Goal: Transaction & Acquisition: Purchase product/service

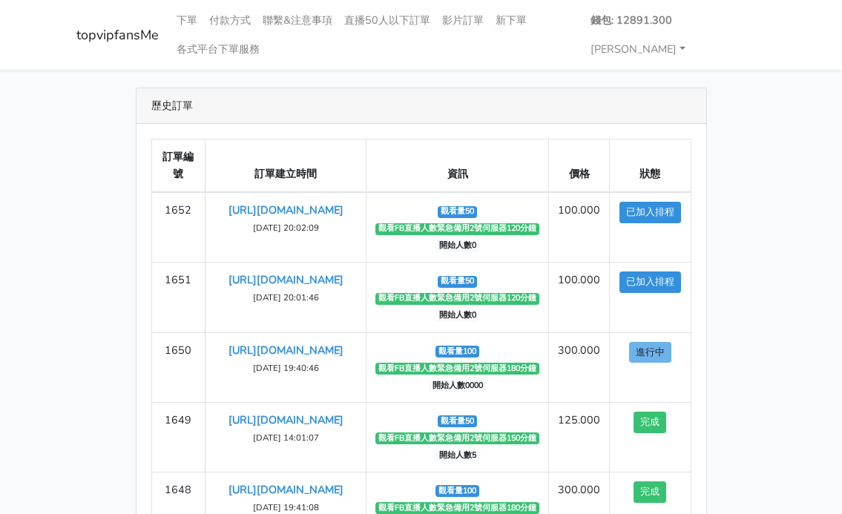
drag, startPoint x: 826, startPoint y: 203, endPoint x: 752, endPoint y: 184, distance: 76.7
click at [819, 200] on main "歷史訂單 訂單編號 訂單建立時間 資訊 價格 狀態 1652 [URL][DOMAIN_NAME] ‹" at bounding box center [421, 348] width 842 height 557
click at [182, 18] on link "下單" at bounding box center [187, 20] width 33 height 29
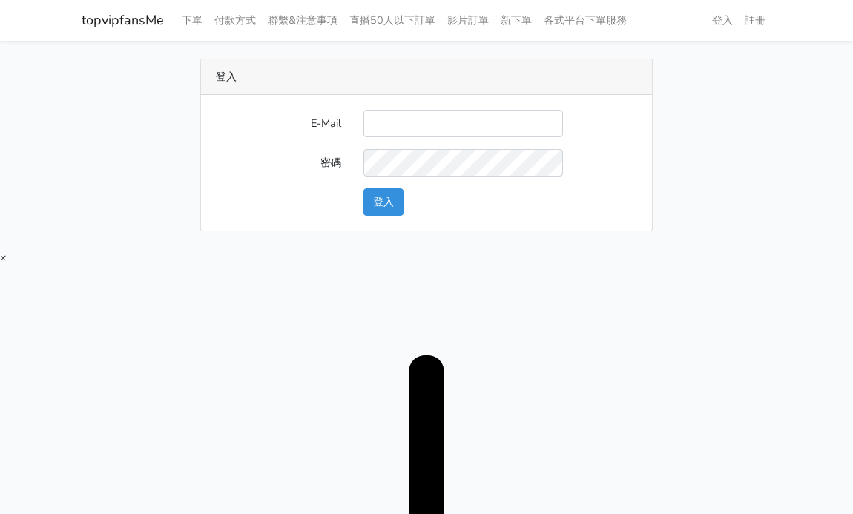
click at [413, 124] on input "E-Mail" at bounding box center [464, 123] width 200 height 27
type input "[URL][DOMAIN_NAME]"
click at [424, 125] on input "E-Mail" at bounding box center [464, 123] width 200 height 27
type input "twtop123@uahoo.com.tw"
click at [379, 201] on button "登入" at bounding box center [384, 201] width 40 height 27
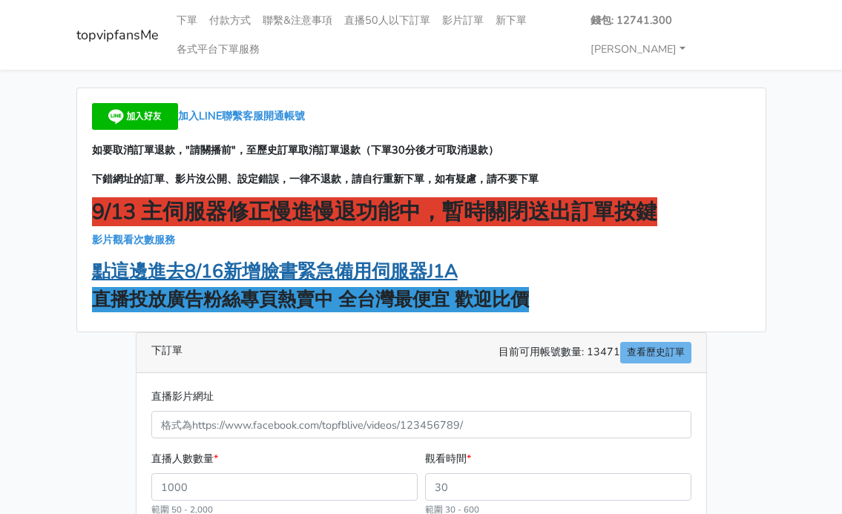
drag, startPoint x: 684, startPoint y: 258, endPoint x: 390, endPoint y: 273, distance: 295.0
click at [668, 258] on div "加入LINE聯繫客服開通帳號 如要取消訂單退款，"請關播前"，至歷史訂單取消訂單退款（下單30分後才可取消退款） 下錯網址的訂單、影片沒公開、設定錯誤，一律不…" at bounding box center [421, 209] width 689 height 243
click at [322, 269] on strong "點這邊進去8/16新增臉書緊急備用伺服器J1A" at bounding box center [275, 271] width 366 height 25
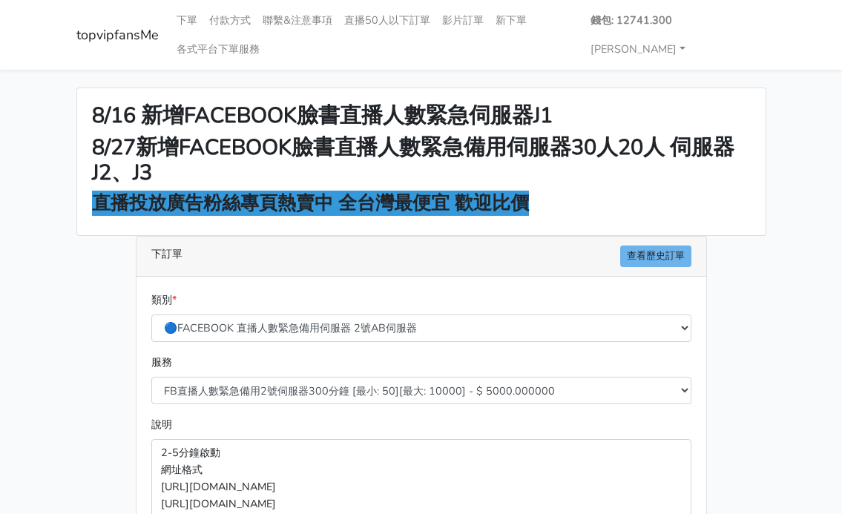
click at [790, 258] on main "8/16 新增FACEBOOK臉書直播人數緊急伺服器J1 8/27新增FACEBOOK臉書直播人數緊急備用伺服器30人20人 伺服器J2、J3 直播投放廣告粉…" at bounding box center [421, 440] width 842 height 741
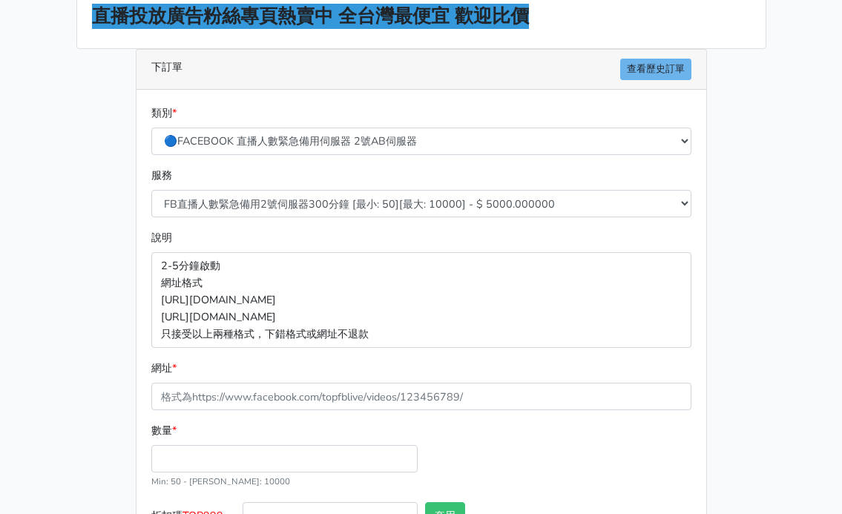
scroll to position [198, 0]
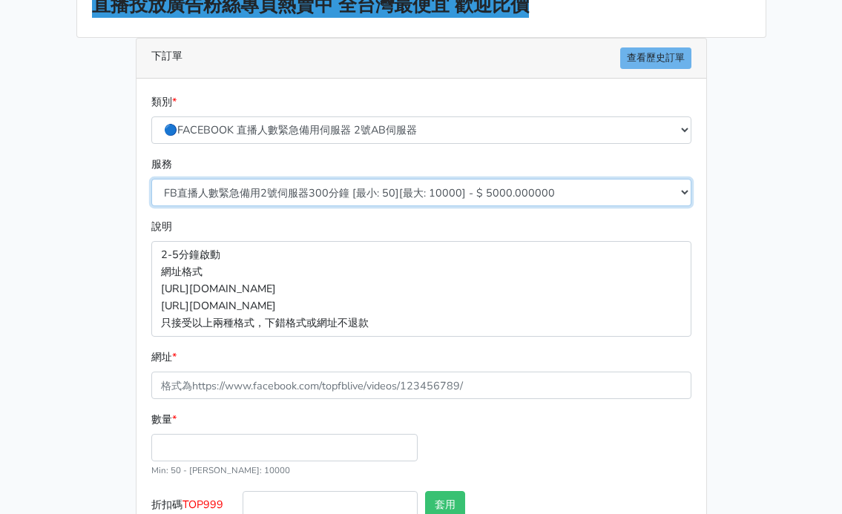
click at [390, 194] on select "FB直播人數緊急備用2號伺服器300分鐘 [最小: 50][最大: 10000] - $ 5000.000000 FB直播人數緊急備用2號伺服器60分鐘 [最…" at bounding box center [421, 192] width 540 height 27
select select "573"
click at [151, 179] on select "FB直播人數緊急備用2號伺服器300分鐘 [最小: 50][最大: 10000] - $ 5000.000000 FB直播人數緊急備用2號伺服器60分鐘 [最…" at bounding box center [421, 192] width 540 height 27
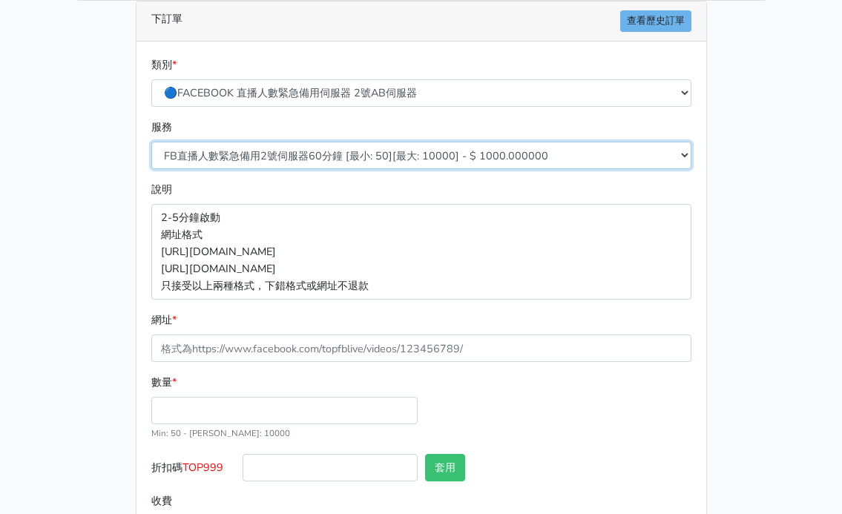
scroll to position [297, 0]
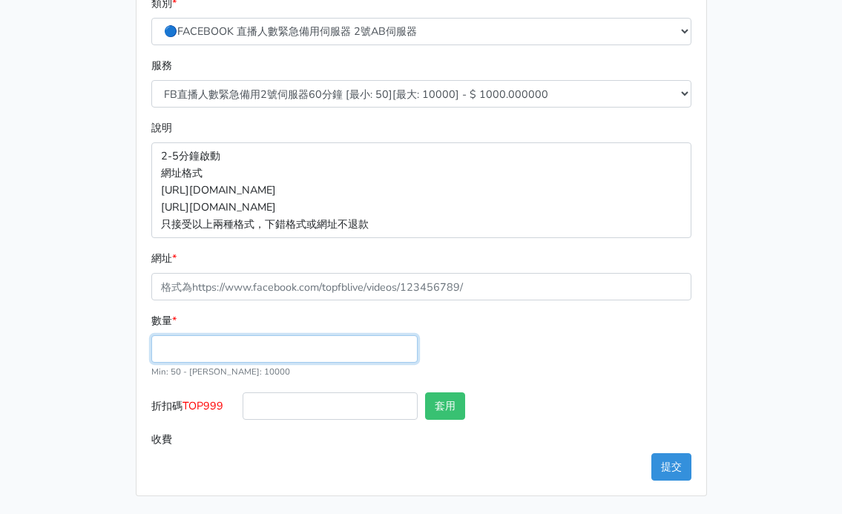
click at [214, 350] on input "數量 *" at bounding box center [284, 348] width 266 height 27
type input "50"
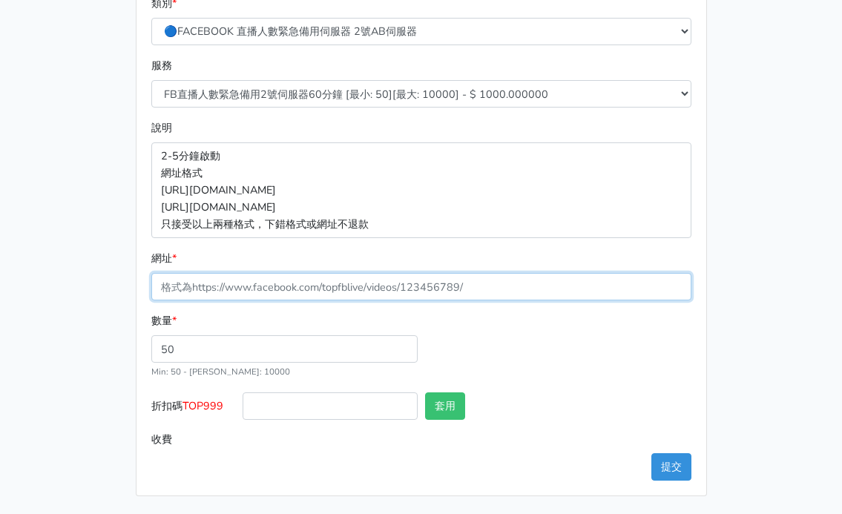
type input "50.000"
click at [245, 293] on input "網址 *" at bounding box center [421, 286] width 540 height 27
paste input "[URL][DOMAIN_NAME]"
type input "[URL][DOMAIN_NAME]"
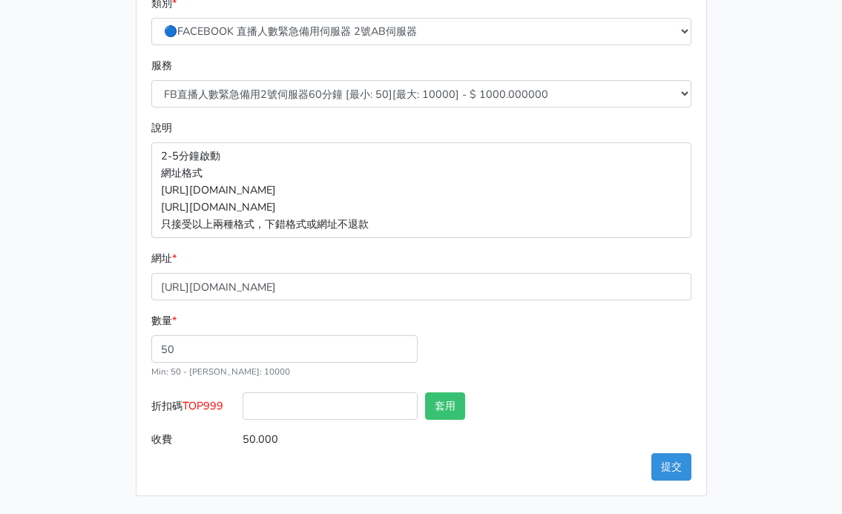
click at [105, 287] on div "8/16 新增FACEBOOK臉書直播人數緊急伺服器J1 8/27新增FACEBOOK臉書直播人數緊急備用伺服器30人20人 伺服器J2、J3 直播投放廣告粉…" at bounding box center [421, 144] width 712 height 706
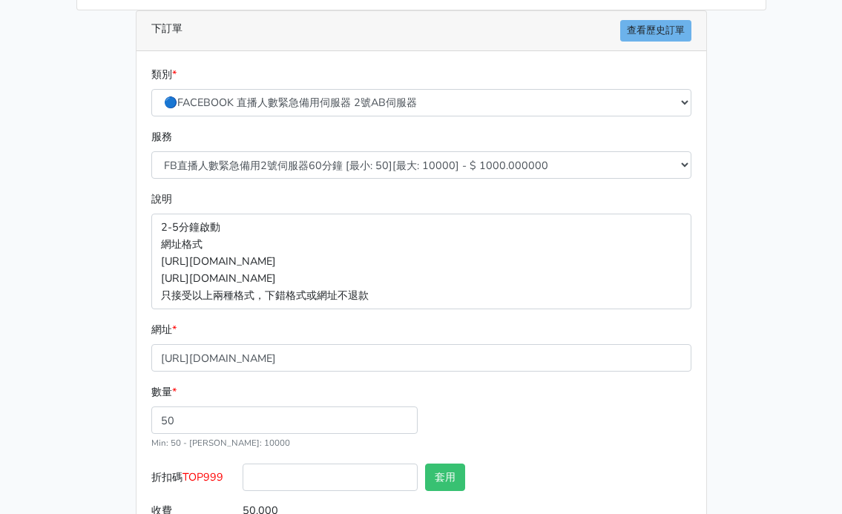
scroll to position [50, 0]
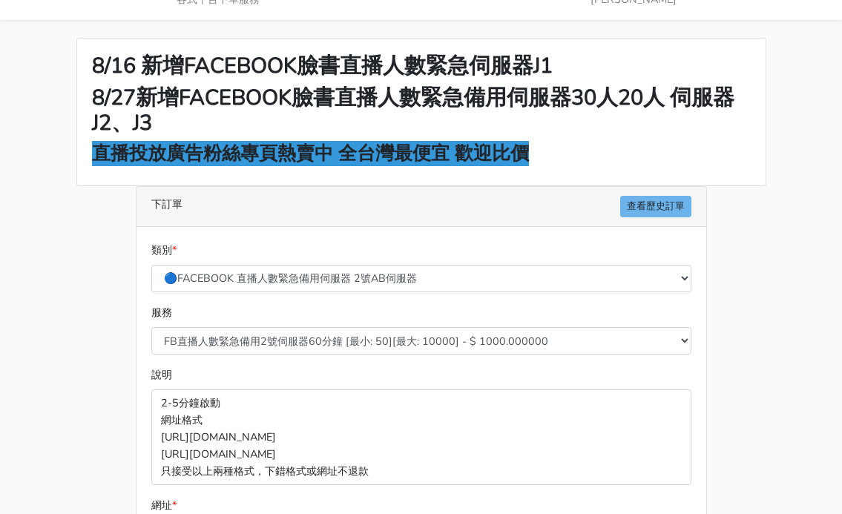
click at [88, 284] on div "8/16 新增FACEBOOK臉書直播人數緊急伺服器J1 8/27新增FACEBOOK臉書直播人數緊急備用伺服器30人20人 伺服器J2、J3 直播投放廣告粉…" at bounding box center [421, 391] width 712 height 706
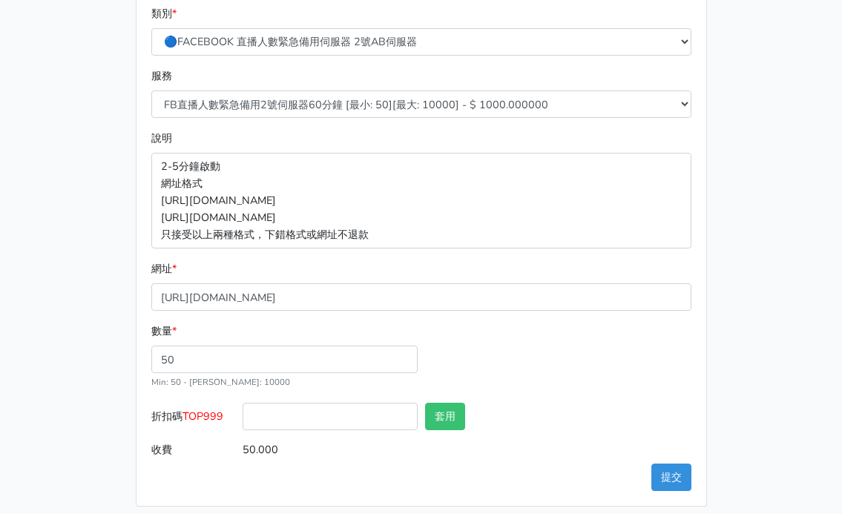
scroll to position [297, 0]
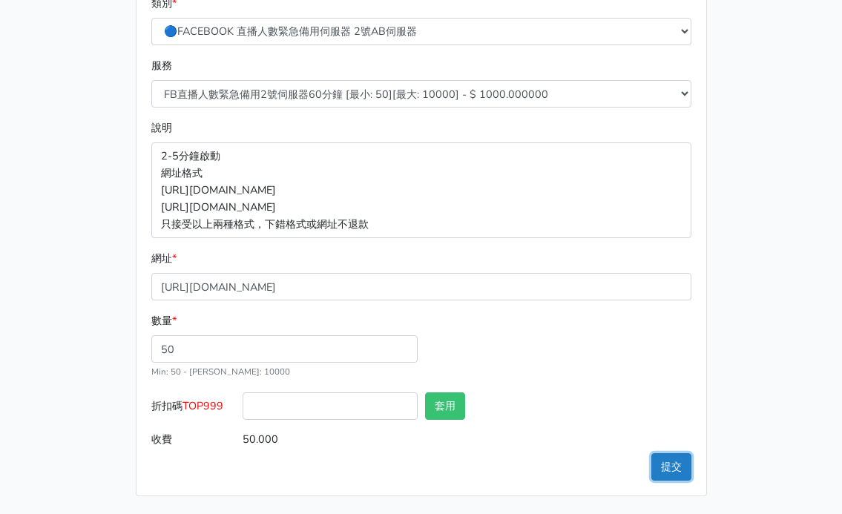
click at [678, 468] on button "提交" at bounding box center [672, 466] width 40 height 27
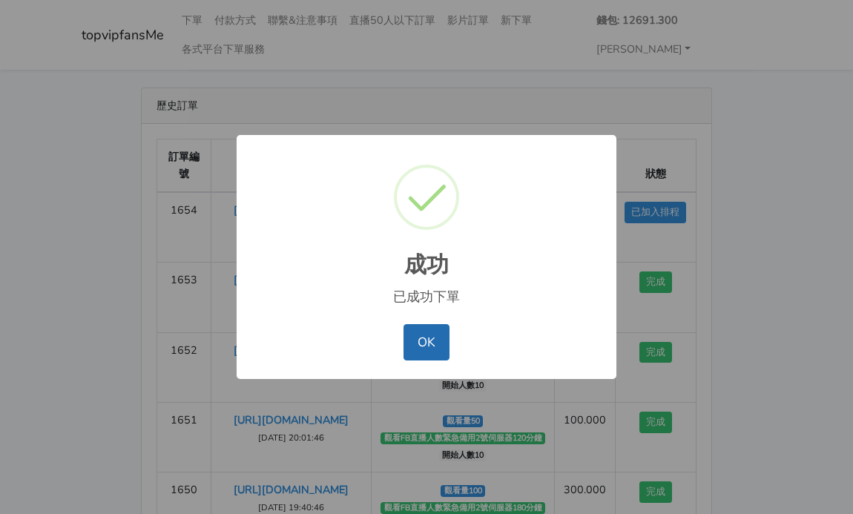
click at [434, 344] on button "OK" at bounding box center [426, 342] width 45 height 36
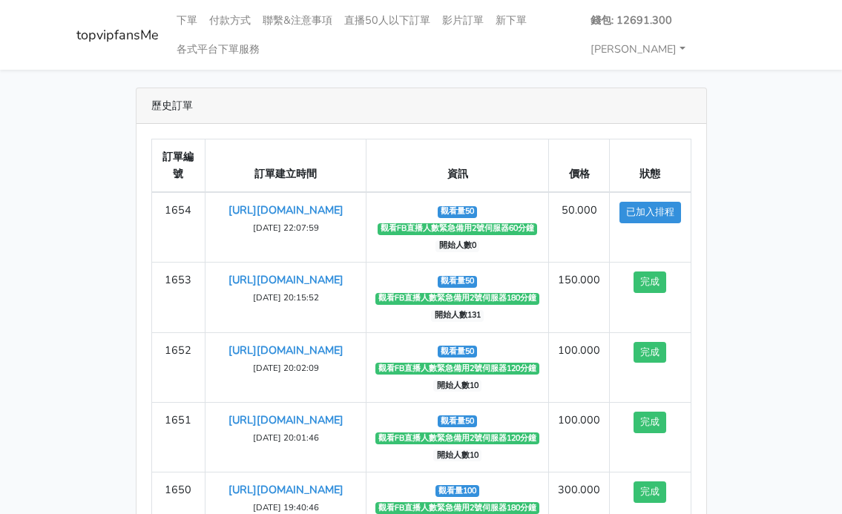
click at [752, 249] on div "歷史訂單 訂單編號 訂單建立時間 資訊 價格 狀態 1654 https://www.facebook.com/100065089299834/videos/…" at bounding box center [421, 348] width 712 height 521
click at [756, 211] on div "歷史訂單 訂單編號 訂單建立時間 資訊 價格 狀態 1654 https://www.facebook.com/100065089299834/videos/…" at bounding box center [421, 348] width 712 height 521
drag, startPoint x: 738, startPoint y: 183, endPoint x: 698, endPoint y: 160, distance: 46.5
click at [738, 183] on div "歷史訂單 訂單編號 訂單建立時間 資訊 價格 狀態 1654 https://www.facebook.com/100065089299834/videos/…" at bounding box center [421, 348] width 712 height 521
click at [758, 203] on div "歷史訂單 訂單編號 訂單建立時間 資訊 價格 狀態 1654 https://www.facebook.com/100065089299834/videos/…" at bounding box center [421, 348] width 712 height 521
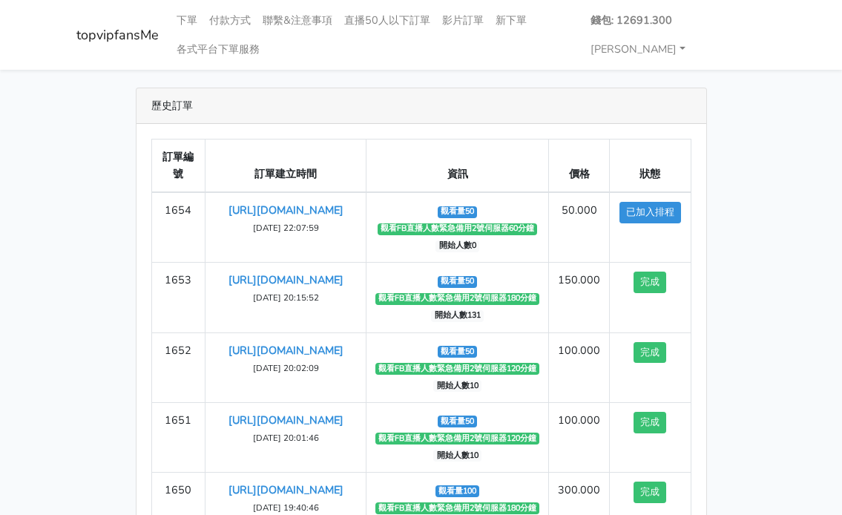
click at [749, 204] on div "歷史訂單 訂單編號 訂單建立時間 資訊 價格 狀態 1654 https://www.facebook.com/100065089299834/videos/…" at bounding box center [421, 348] width 712 height 521
click at [759, 254] on div "歷史訂單 訂單編號 訂單建立時間 資訊 價格 狀態 1654 https://www.facebook.com/100065089299834/videos/…" at bounding box center [421, 348] width 712 height 521
click at [744, 126] on div "歷史訂單 訂單編號 訂單建立時間 資訊 價格 狀態 1654 [URL][DOMAIN_NAME] [DATE] 22:07:59 觀看量50" at bounding box center [421, 348] width 712 height 521
click at [802, 242] on main "歷史訂單 訂單編號 訂單建立時間 資訊 價格 狀態 1654 [URL][DOMAIN_NAME] ‹" at bounding box center [421, 348] width 842 height 557
drag, startPoint x: 709, startPoint y: 99, endPoint x: 626, endPoint y: 77, distance: 86.0
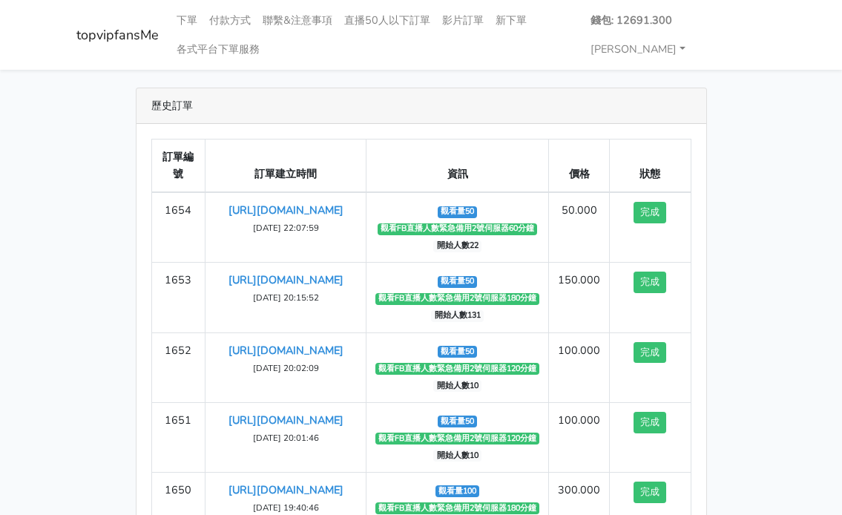
click at [708, 99] on div "歷史訂單 訂單編號 訂單建立時間 資訊 價格 狀態 1654 [URL][DOMAIN_NAME] ‹" at bounding box center [422, 348] width 594 height 521
click at [807, 199] on main "歷史訂單 訂單編號 訂單建立時間 資訊 價格 狀態 1654 [URL][DOMAIN_NAME] ‹" at bounding box center [421, 348] width 842 height 557
click at [749, 321] on div "歷史訂單 訂單編號 訂單建立時間 資訊 價格 狀態 1654 [URL][DOMAIN_NAME] [DATE] 22:07:59 觀看量50" at bounding box center [421, 348] width 712 height 521
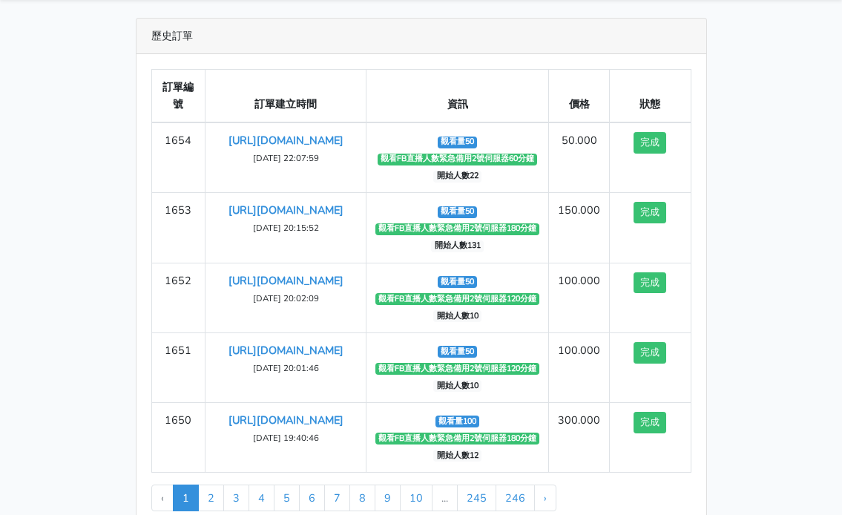
scroll to position [50, 0]
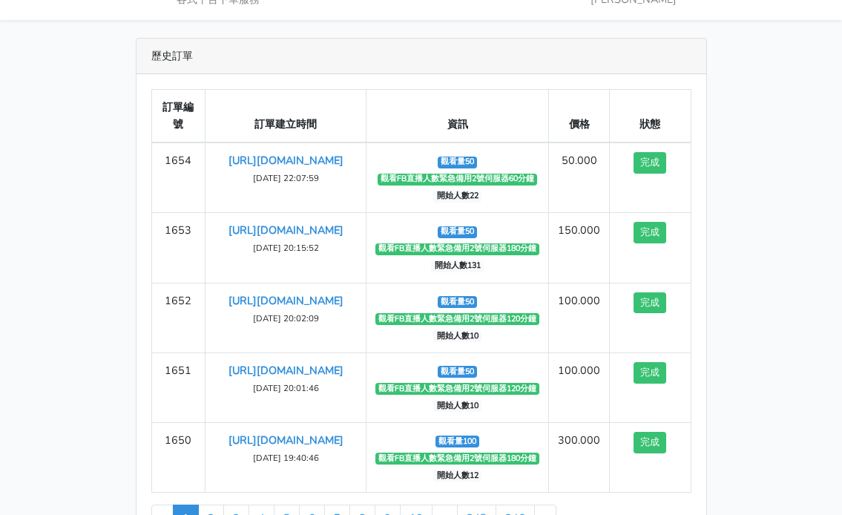
click at [756, 216] on div "歷史訂單 訂單編號 訂單建立時間 資訊 價格 狀態 1654 [URL][DOMAIN_NAME] [DATE] 22:07:59 觀看量50" at bounding box center [421, 298] width 712 height 521
click at [750, 281] on div "歷史訂單 訂單編號 訂單建立時間 資訊 價格 狀態 1654 [URL][DOMAIN_NAME] [DATE] 22:07:59 觀看量50" at bounding box center [421, 298] width 712 height 521
click at [736, 132] on div "歷史訂單 訂單編號 訂單建立時間 資訊 價格 狀態 1654 [URL][DOMAIN_NAME] [DATE] 22:07:59 觀看量50" at bounding box center [421, 298] width 712 height 521
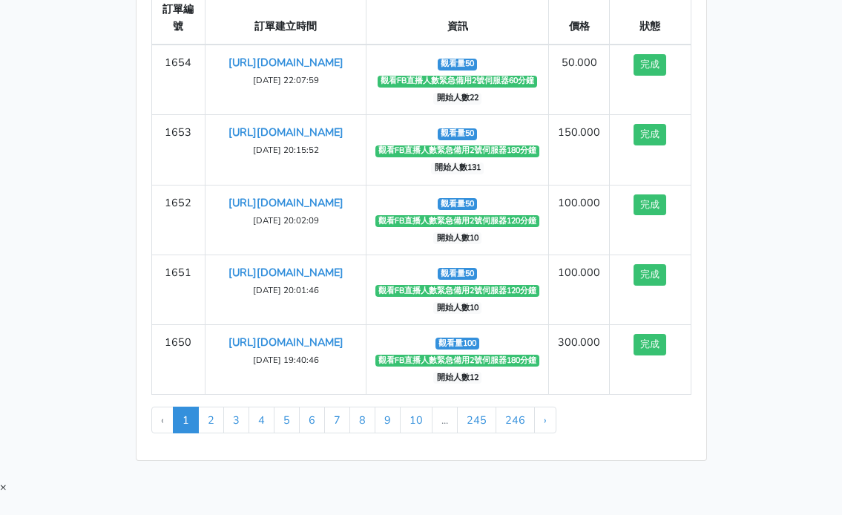
scroll to position [148, 0]
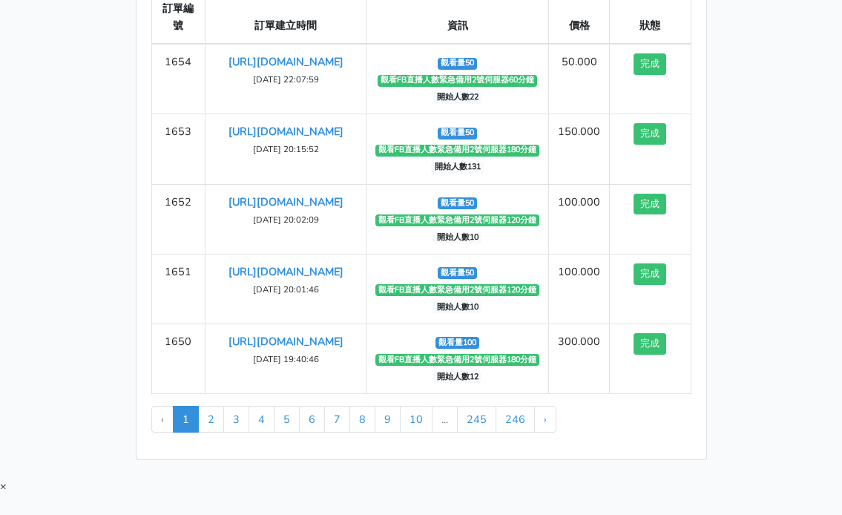
click at [742, 226] on div "歷史訂單 訂單編號 訂單建立時間 資訊 價格 狀態 1654 [URL][DOMAIN_NAME] [DATE] 22:07:59 觀看量50" at bounding box center [421, 199] width 712 height 521
click at [760, 145] on div "歷史訂單 訂單編號 訂單建立時間 資訊 價格 狀態 1654 [URL][DOMAIN_NAME] [DATE] 22:07:59 觀看量50" at bounding box center [421, 199] width 712 height 521
click at [772, 247] on div "歷史訂單 訂單編號 訂單建立時間 資訊 價格 狀態 1654 [URL][DOMAIN_NAME] [DATE] 22:07:59 觀看量50" at bounding box center [421, 199] width 712 height 521
click at [761, 258] on div "歷史訂單 訂單編號 訂單建立時間 資訊 價格 狀態 1654 [URL][DOMAIN_NAME] [DATE] 22:07:59 觀看量50" at bounding box center [421, 199] width 712 height 521
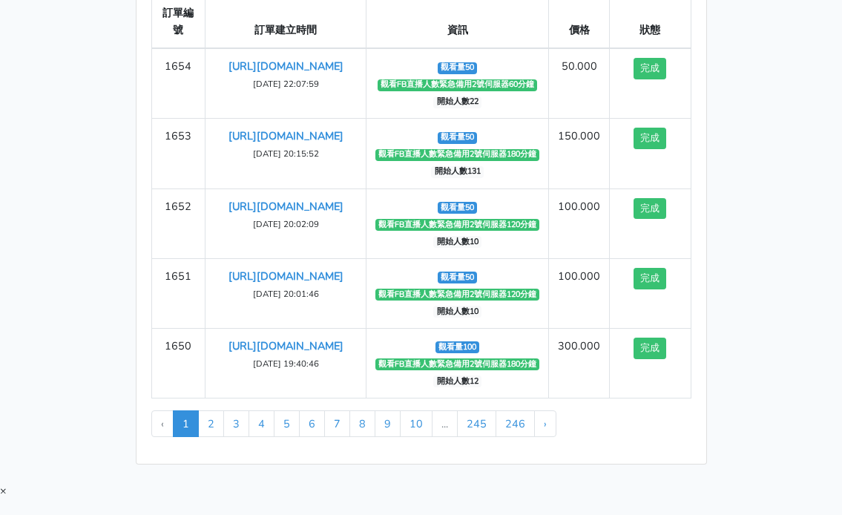
scroll to position [132, 0]
